Goal: Information Seeking & Learning: Learn about a topic

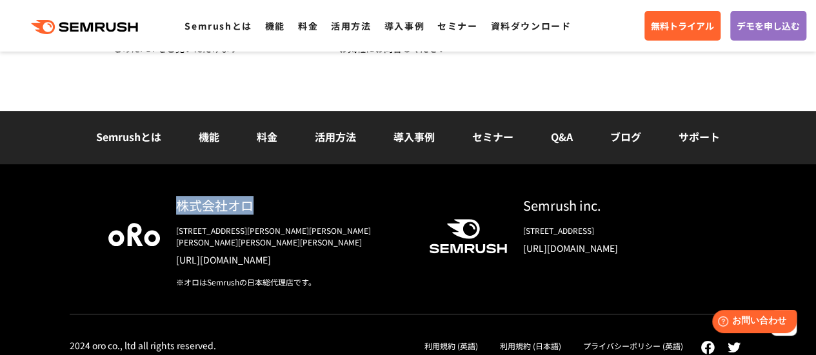
drag, startPoint x: 164, startPoint y: 194, endPoint x: 272, endPoint y: 208, distance: 109.3
click at [272, 208] on div "株式会社オロ [STREET_ADDRESS][PERSON_NAME][PERSON_NAME][PERSON_NAME][PERSON_NAME][PER…" at bounding box center [408, 266] width 816 height 204
copy div "株式会社オロ"
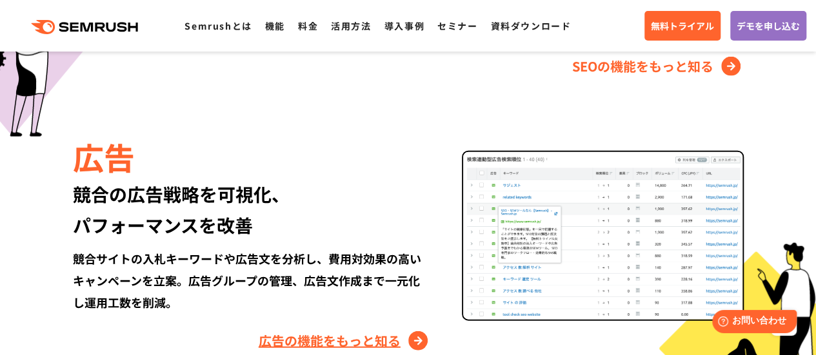
scroll to position [1419, 0]
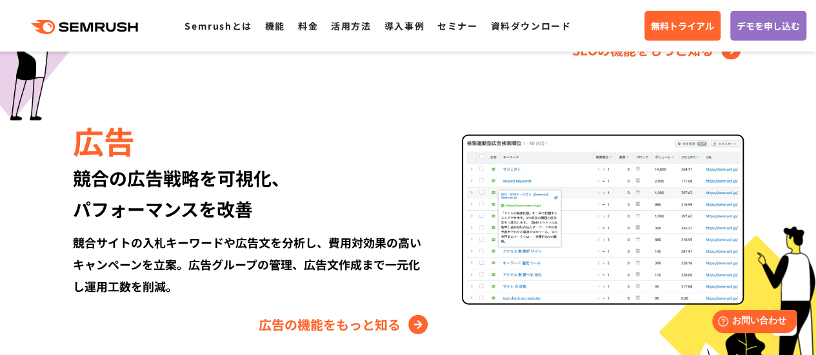
click at [426, 196] on div "競合の広告戦略を可視化、 パフォーマンスを改善" at bounding box center [252, 193] width 358 height 62
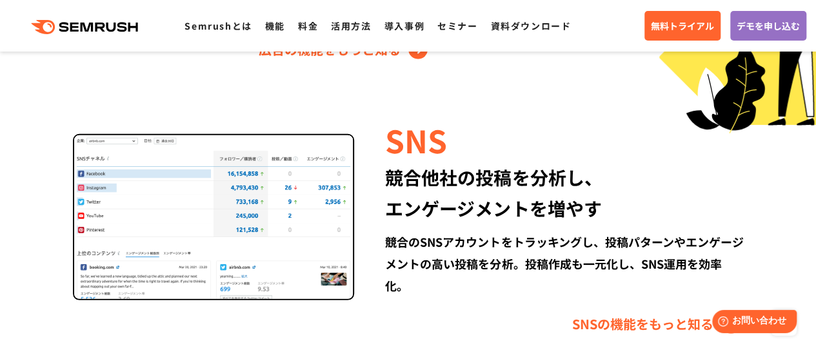
scroll to position [1676, 0]
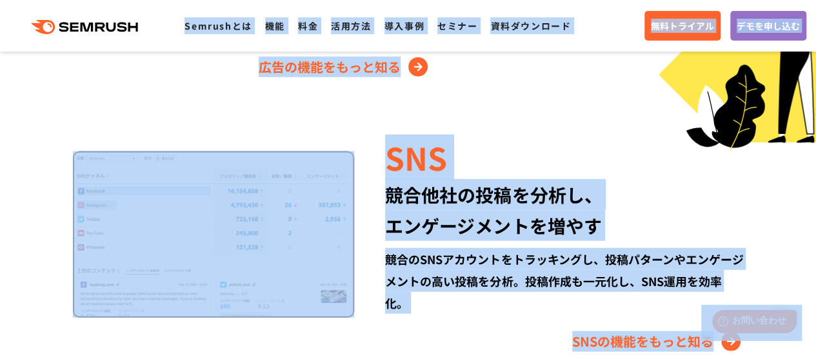
copy body "Loremipsu do si amet cons adip elitsedd eiusmod tempori UTL・etdo・MAGnaaliquaen。…"
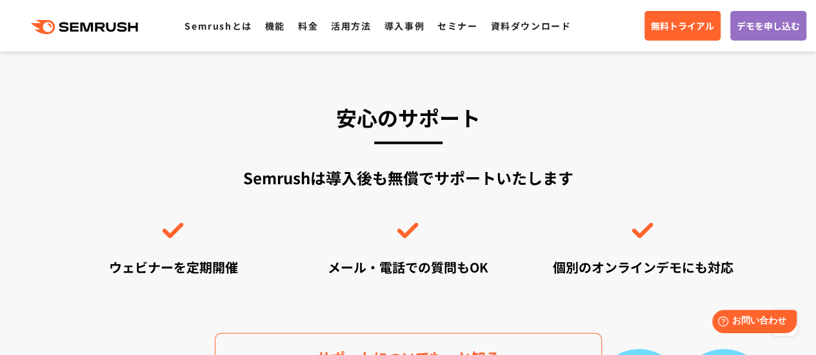
scroll to position [4045, 0]
drag, startPoint x: 108, startPoint y: 21, endPoint x: 88, endPoint y: 171, distance: 150.9
click at [88, 171] on div "Semrushは導入後も無償でサポートいたします ウェビナーを定期開催 メール・電話での質問もOK 個別のオンラインデモにも対応" at bounding box center [408, 222] width 677 height 110
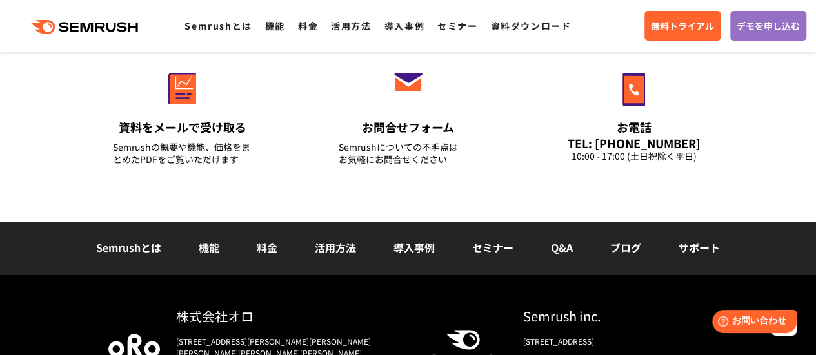
scroll to position [5147, 0]
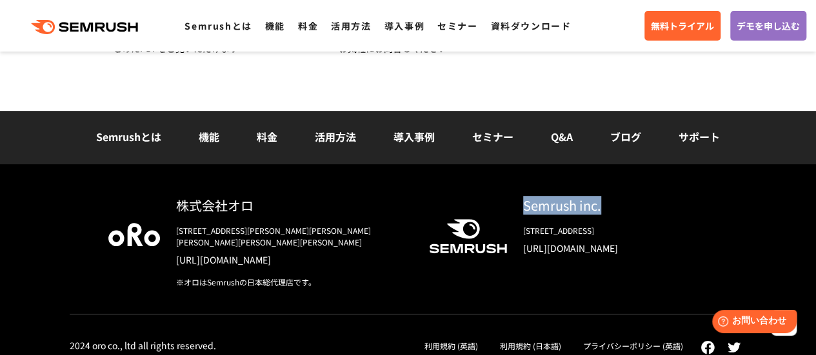
drag, startPoint x: 509, startPoint y: 204, endPoint x: 604, endPoint y: 206, distance: 94.8
click at [604, 206] on div "Semrush inc. [STREET_ADDRESS] [URL][DOMAIN_NAME]" at bounding box center [607, 230] width 201 height 69
copy div "Semrush inc."
drag, startPoint x: 519, startPoint y: 231, endPoint x: 765, endPoint y: 226, distance: 246.4
click at [765, 226] on div "株式会社オロ [STREET_ADDRESS][PERSON_NAME][PERSON_NAME][PERSON_NAME][PERSON_NAME][PER…" at bounding box center [408, 266] width 816 height 204
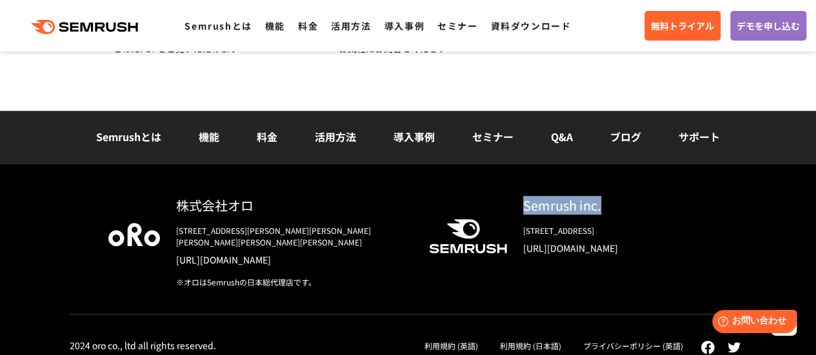
copy div "[STREET_ADDRESS]"
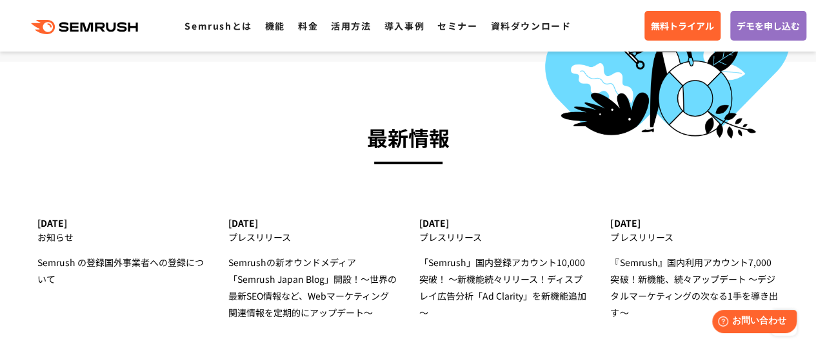
scroll to position [4373, 0]
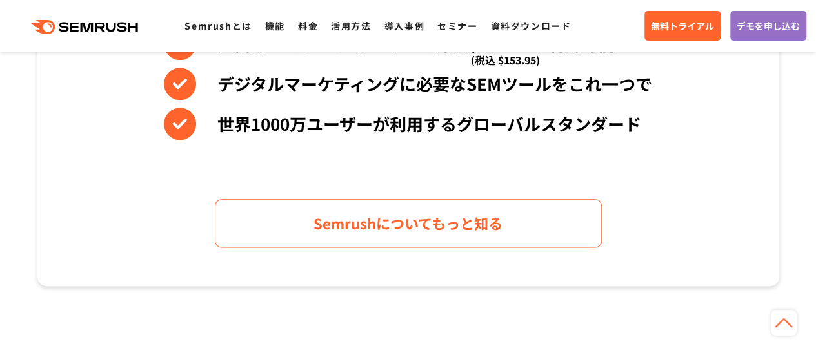
scroll to position [709, 0]
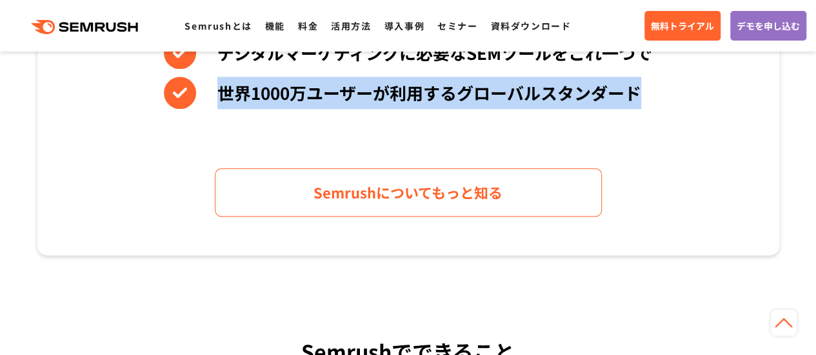
drag, startPoint x: 210, startPoint y: 93, endPoint x: 739, endPoint y: 101, distance: 528.8
click at [739, 101] on div "Semrushの持つ3つの強み 圧倒的コストパフォーマンス月額$139.95〜利用可能 (税込 $153.95) デジタルマーケティングに必要なSEMツールを…" at bounding box center [408, 51] width 742 height 407
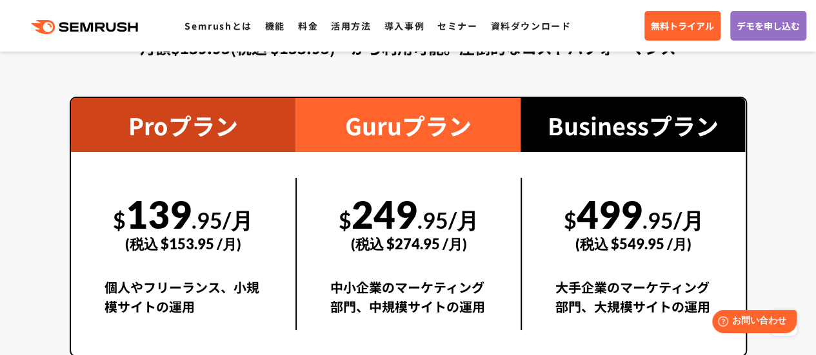
scroll to position [2321, 0]
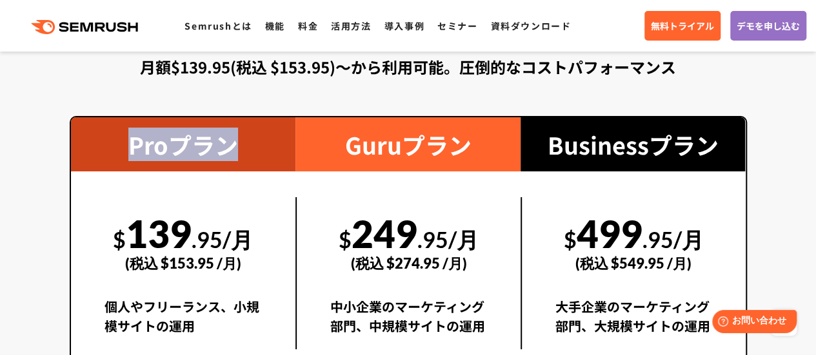
drag, startPoint x: 124, startPoint y: 142, endPoint x: 273, endPoint y: 116, distance: 151.2
click at [277, 138] on div "Proプラン" at bounding box center [183, 144] width 225 height 54
copy div "Proプラン"
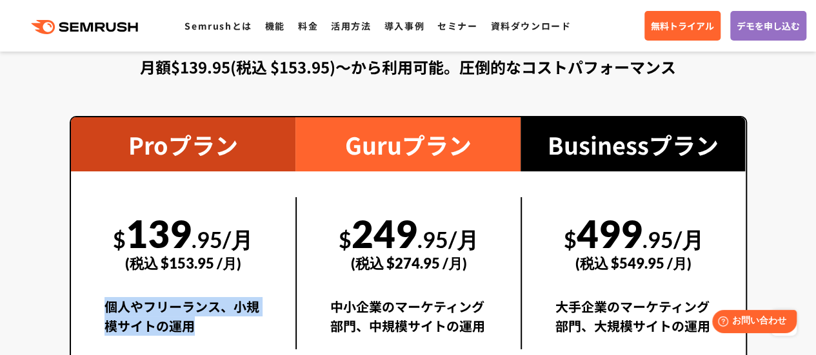
drag, startPoint x: 168, startPoint y: 310, endPoint x: 248, endPoint y: 322, distance: 81.5
click at [248, 322] on div "個人やフリーランス、小規模サイトの運用" at bounding box center [183, 323] width 158 height 52
copy div "個人やフリーランス、小規模サイトの運用"
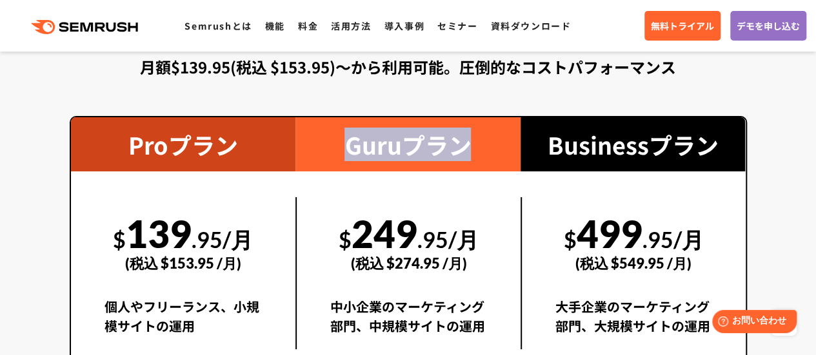
drag, startPoint x: 339, startPoint y: 142, endPoint x: 475, endPoint y: 37, distance: 171.0
click at [498, 150] on div "Guruプラン" at bounding box center [407, 144] width 225 height 54
copy div "Guruプラン"
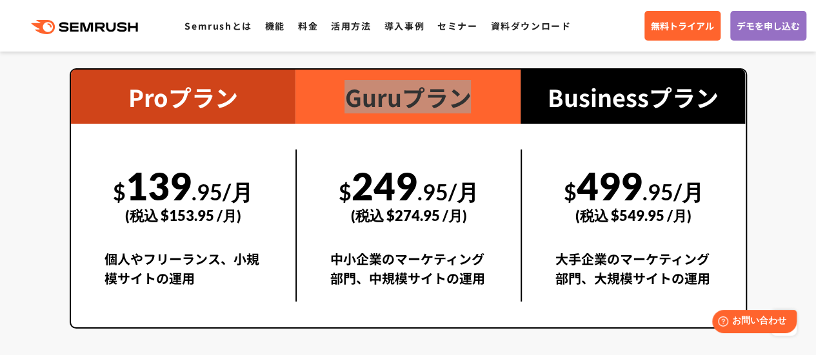
scroll to position [2386, 0]
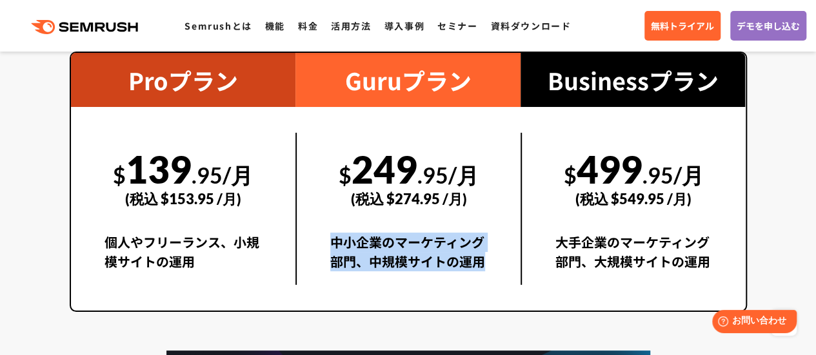
drag, startPoint x: 322, startPoint y: 227, endPoint x: 496, endPoint y: 253, distance: 176.6
click at [496, 253] on div "$ 249 .95/月 (税込 $274.95 /月) 中小企業のマーケティング部門、中規模サイトの運用" at bounding box center [407, 209] width 225 height 152
copy div "中小企業のマーケティング部門、中規模サイトの運用"
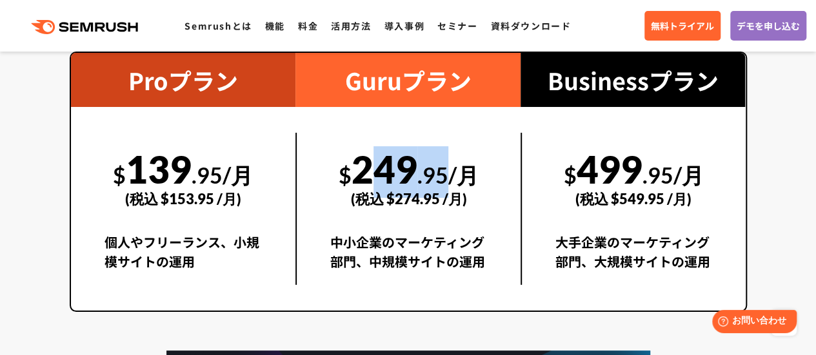
drag, startPoint x: 354, startPoint y: 167, endPoint x: 451, endPoint y: 169, distance: 97.4
click at [451, 169] on div "$ 249 .95/月 (税込 $274.95 /月)" at bounding box center [408, 177] width 157 height 89
copy div "249 .95"
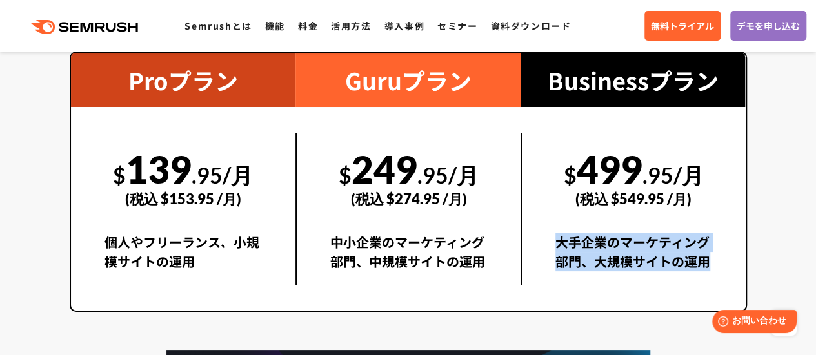
drag, startPoint x: 548, startPoint y: 239, endPoint x: 713, endPoint y: 255, distance: 165.8
click at [716, 262] on div "$ 499 .95/月 (税込 $549.95 /月) 大手企業のマーケティング部門、大規模サイトの運用" at bounding box center [632, 209] width 225 height 152
copy div "大手企業のマーケティング部門、大規模サイトの運用"
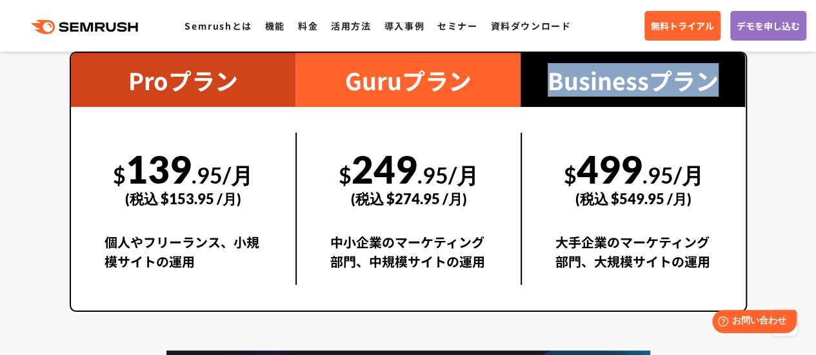
drag, startPoint x: 547, startPoint y: 81, endPoint x: 734, endPoint y: 100, distance: 187.3
click at [734, 101] on div "Businessプラン" at bounding box center [632, 80] width 225 height 54
copy div "Businessプラン"
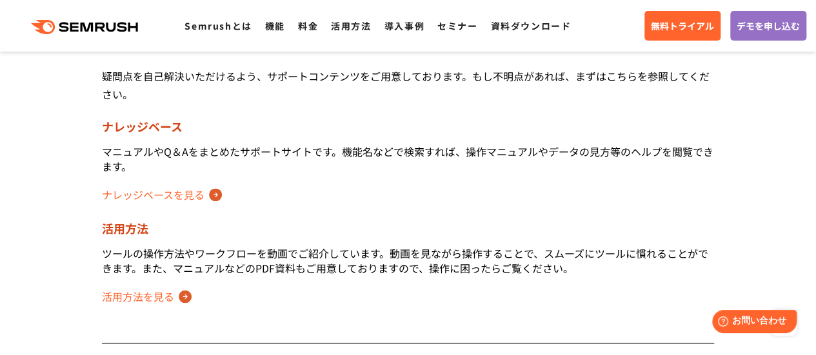
scroll to position [774, 0]
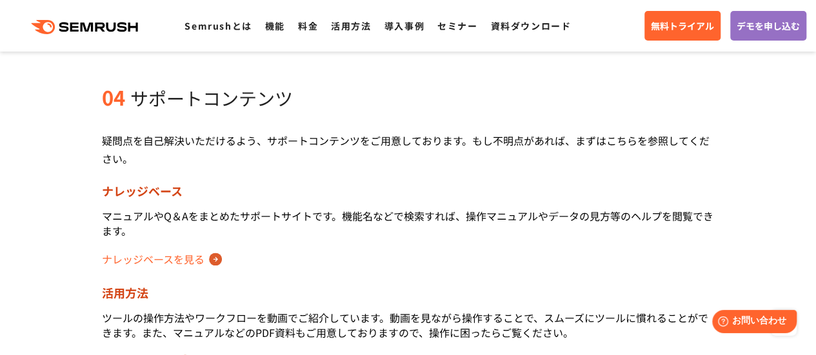
click at [398, 106] on div "04 サポートコンテンツ" at bounding box center [408, 97] width 612 height 26
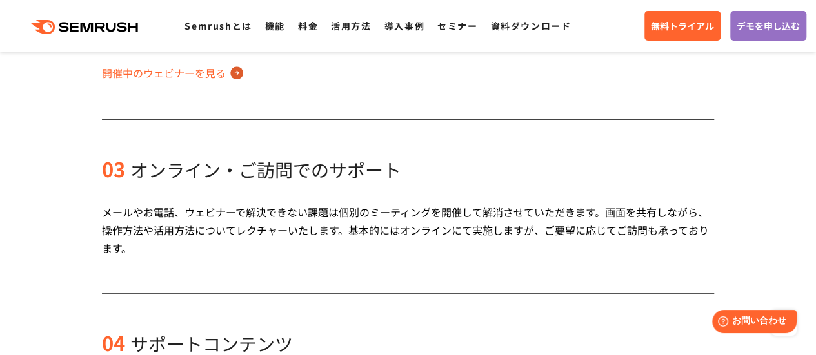
scroll to position [516, 0]
